Goal: Check status: Check status

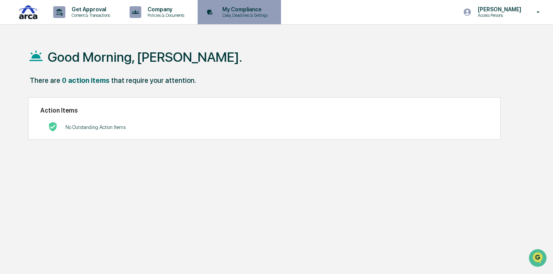
click at [250, 16] on p "Data, Deadlines & Settings" at bounding box center [244, 15] width 56 height 5
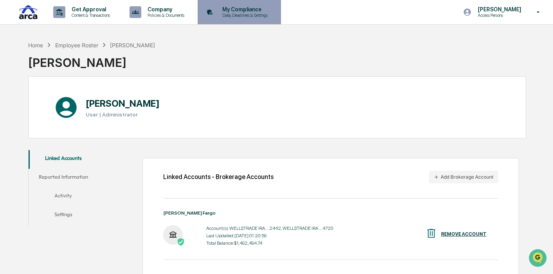
click at [263, 16] on p "Data, Deadlines & Settings" at bounding box center [244, 15] width 56 height 5
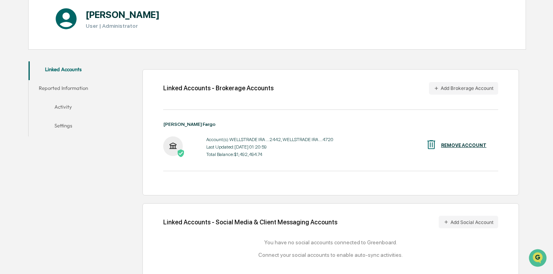
scroll to position [97, 0]
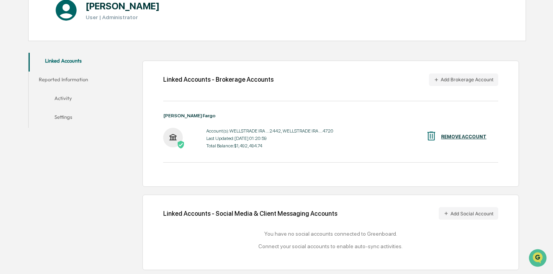
click at [66, 77] on button "Reported Information" at bounding box center [63, 81] width 69 height 19
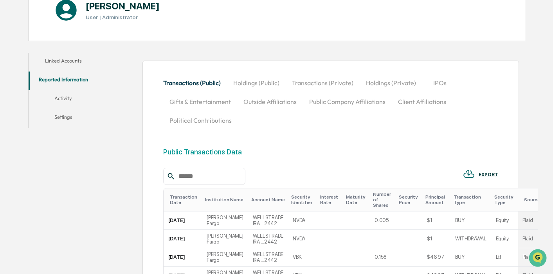
click at [66, 95] on button "Activity" at bounding box center [63, 99] width 69 height 19
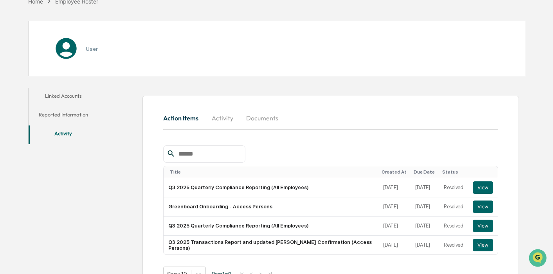
scroll to position [86, 0]
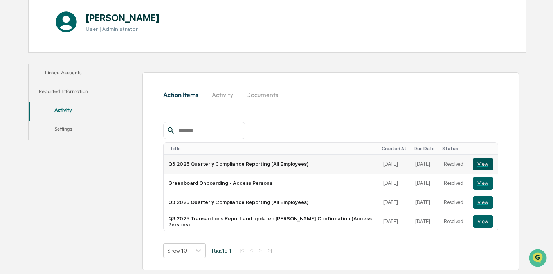
click at [484, 164] on button "View" at bounding box center [483, 164] width 20 height 13
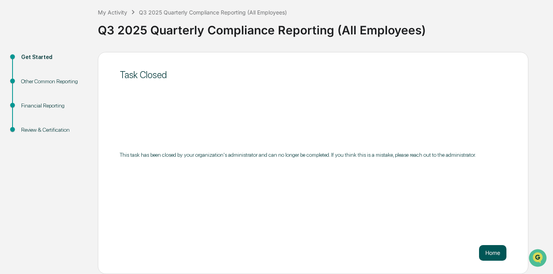
click at [485, 252] on button "Home" at bounding box center [492, 253] width 27 height 16
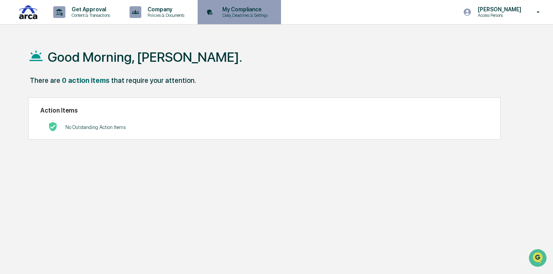
click at [255, 11] on p "My Compliance" at bounding box center [244, 9] width 56 height 6
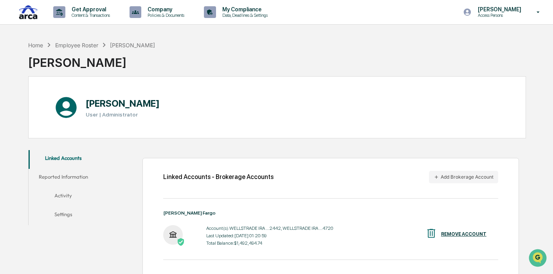
click at [66, 196] on button "Activity" at bounding box center [63, 197] width 69 height 19
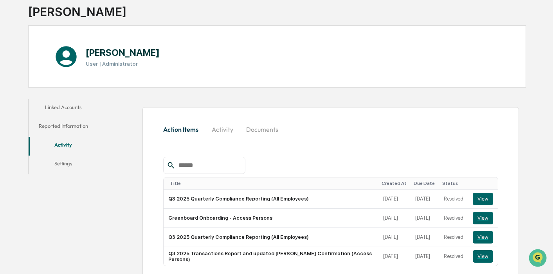
scroll to position [86, 0]
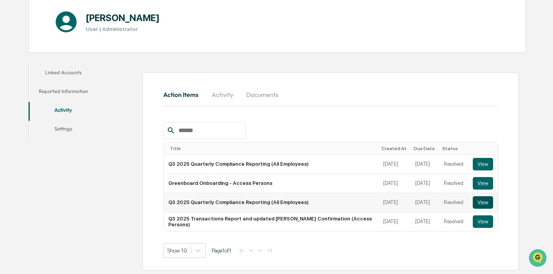
click at [482, 203] on button "View" at bounding box center [483, 202] width 20 height 13
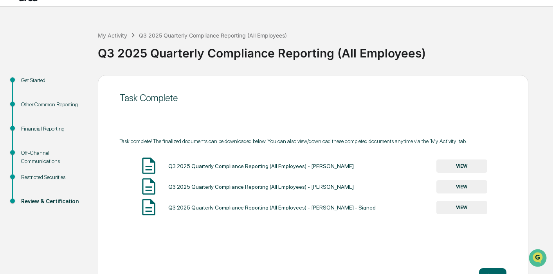
scroll to position [32, 0]
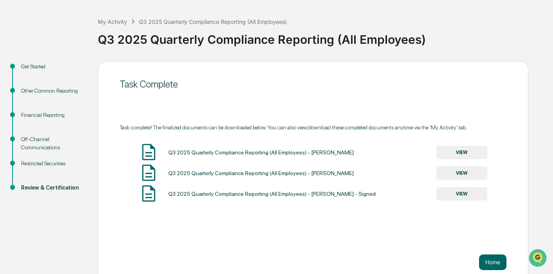
click at [461, 175] on button "VIEW" at bounding box center [461, 173] width 51 height 13
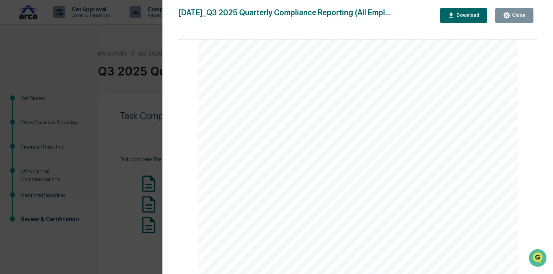
scroll to position [0, 0]
click at [59, 81] on div "Version History 10/14/2025, 10:05 PM Deborah Djeu 2025-10-14_Q3 2025 Quarterly …" at bounding box center [276, 137] width 553 height 274
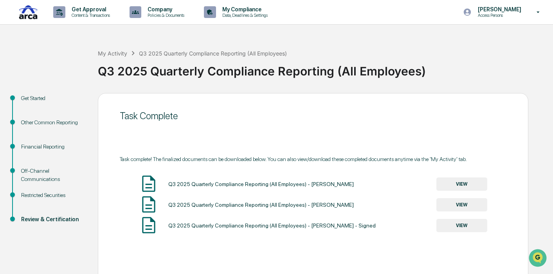
click at [44, 148] on div "Financial Reporting" at bounding box center [53, 147] width 64 height 8
click at [49, 146] on div "Financial Reporting" at bounding box center [53, 147] width 64 height 8
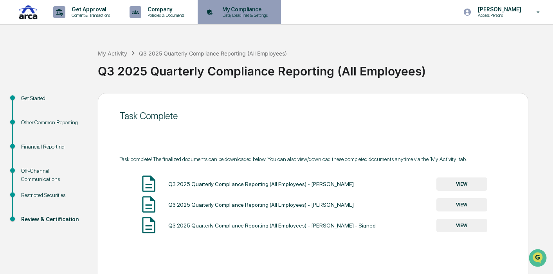
click at [268, 7] on p "My Compliance" at bounding box center [244, 9] width 56 height 6
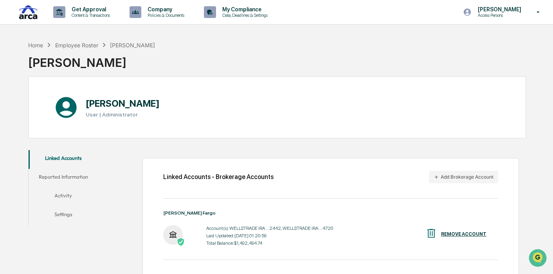
click at [61, 194] on button "Activity" at bounding box center [63, 197] width 69 height 19
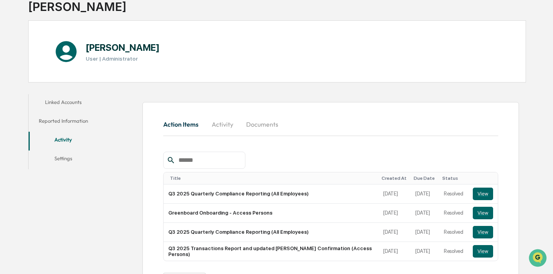
scroll to position [86, 0]
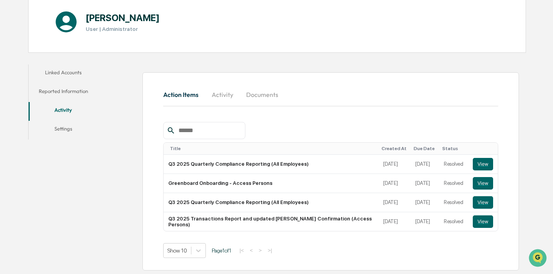
click at [173, 92] on button "Action Items" at bounding box center [183, 94] width 41 height 19
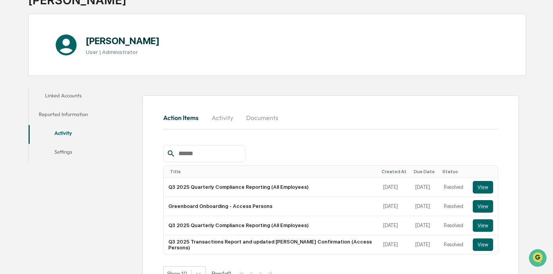
scroll to position [63, 0]
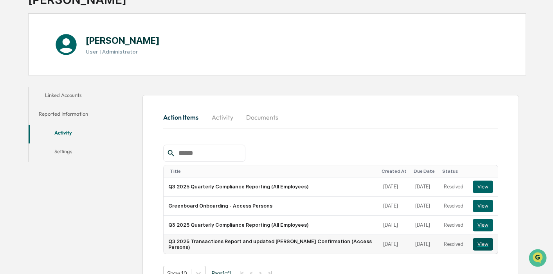
click at [483, 246] on button "View" at bounding box center [483, 244] width 20 height 13
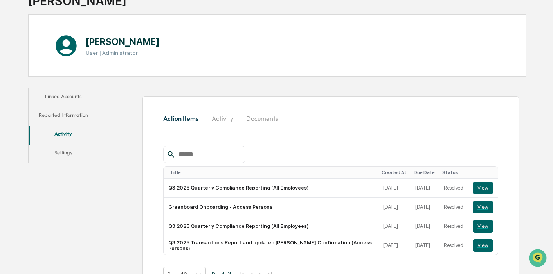
scroll to position [61, 0]
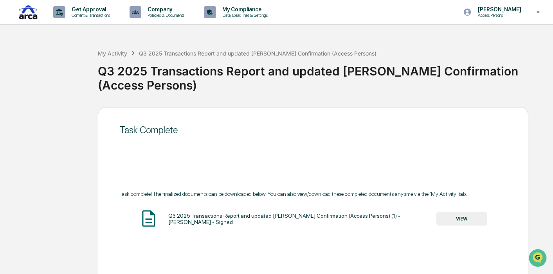
click at [452, 212] on button "VIEW" at bounding box center [461, 218] width 51 height 13
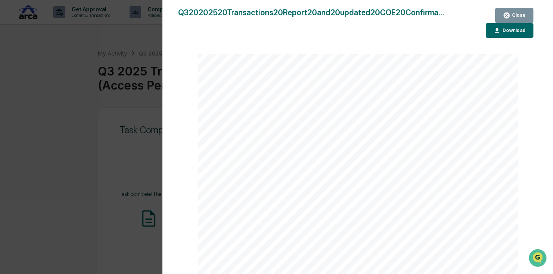
scroll to position [550, 0]
click at [76, 178] on div "Version History 10/14/2025, 10:29 PM Deborah Djeu Q320202520Transactions20Repor…" at bounding box center [276, 137] width 553 height 274
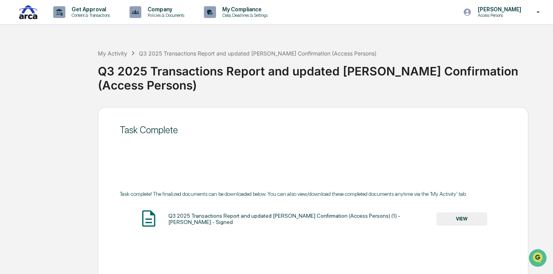
click at [470, 212] on button "VIEW" at bounding box center [461, 218] width 51 height 13
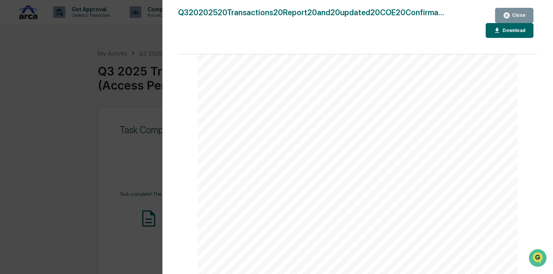
scroll to position [0, 0]
click at [77, 167] on div "Version History 10/14/2025, 10:29 PM Deborah Djeu Q320202520Transactions20Repor…" at bounding box center [276, 137] width 553 height 274
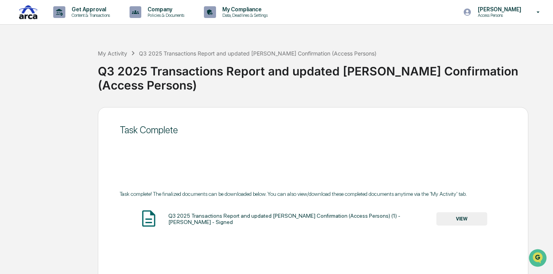
scroll to position [41, 0]
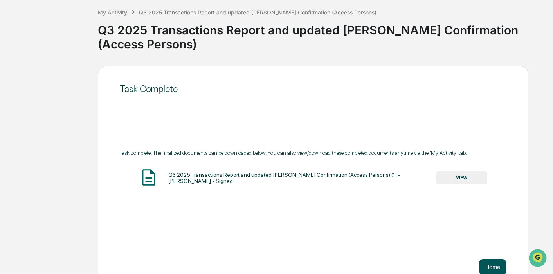
click at [492, 259] on button "Home" at bounding box center [492, 267] width 27 height 16
